Goal: Task Accomplishment & Management: Use online tool/utility

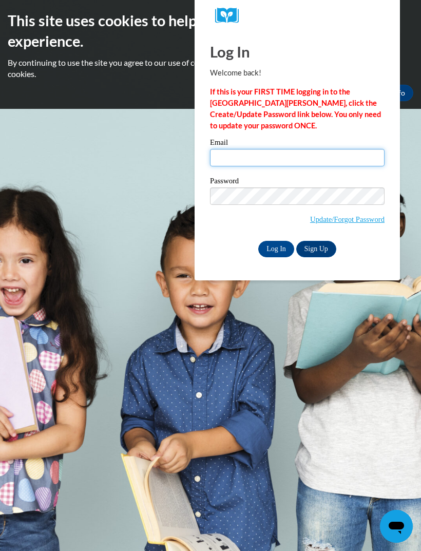
type input "[EMAIL_ADDRESS][DOMAIN_NAME]"
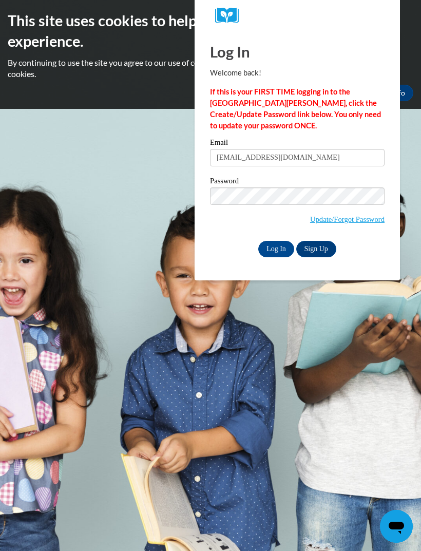
click at [276, 248] on input "Log In" at bounding box center [276, 249] width 36 height 16
click at [280, 253] on input "Log In" at bounding box center [276, 249] width 36 height 16
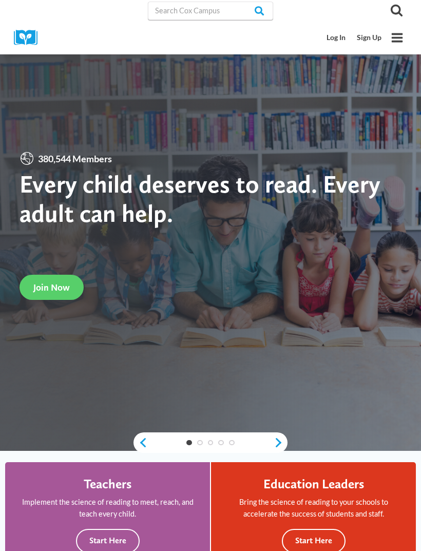
click at [329, 46] on link "Log In" at bounding box center [337, 37] width 30 height 19
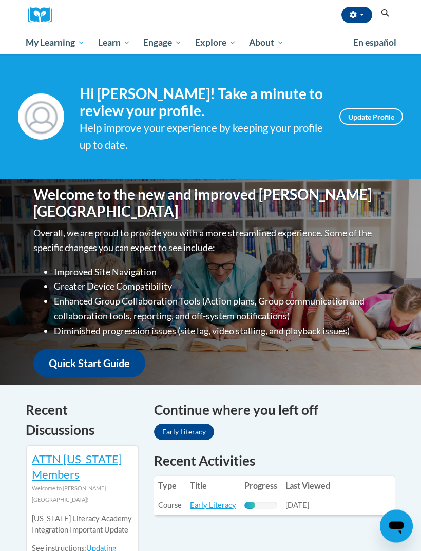
scroll to position [109, 0]
click at [209, 508] on link "Early Literacy" at bounding box center [213, 505] width 46 height 9
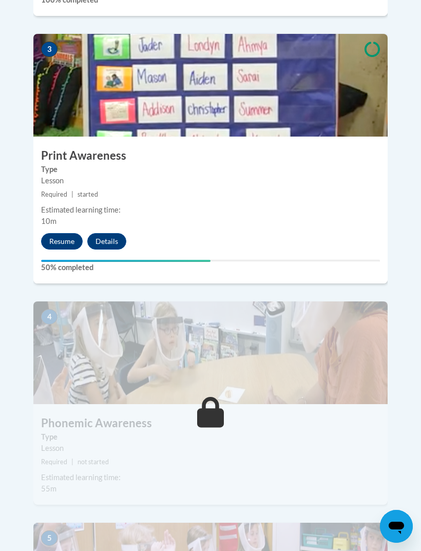
scroll to position [891, 0]
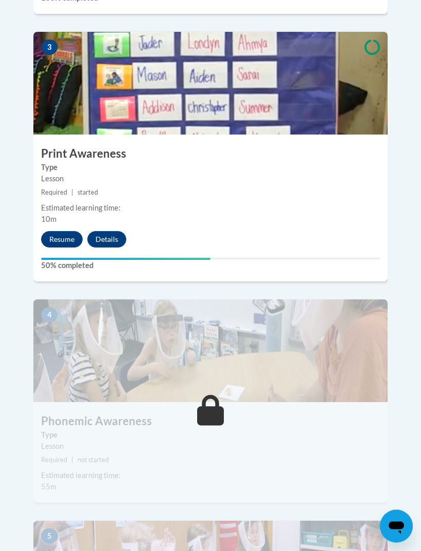
click at [53, 232] on button "Resume" at bounding box center [62, 240] width 42 height 16
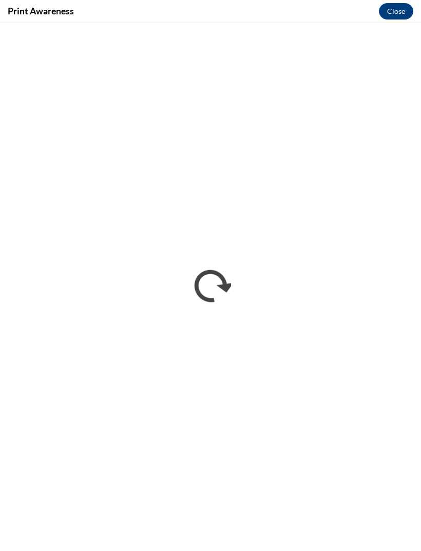
scroll to position [0, 0]
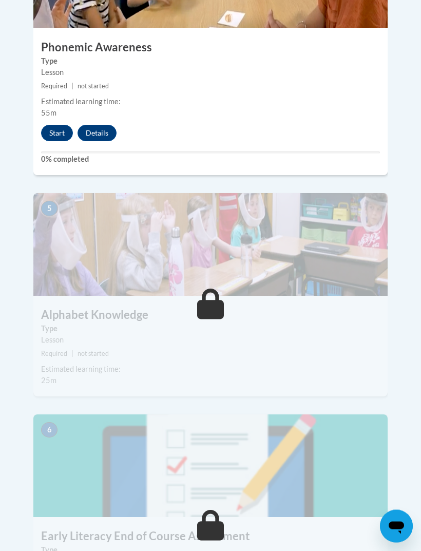
click at [61, 125] on button "Start" at bounding box center [57, 133] width 32 height 16
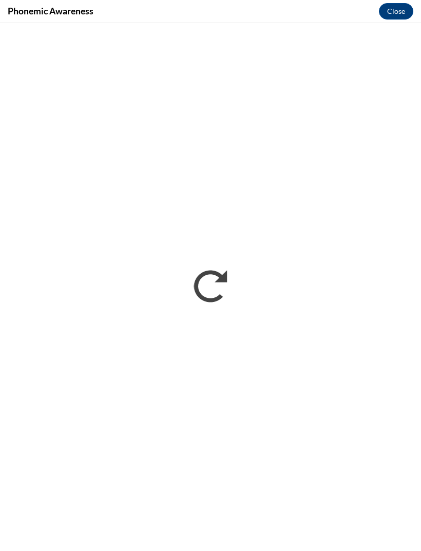
scroll to position [1299, 0]
